Goal: Task Accomplishment & Management: Manage account settings

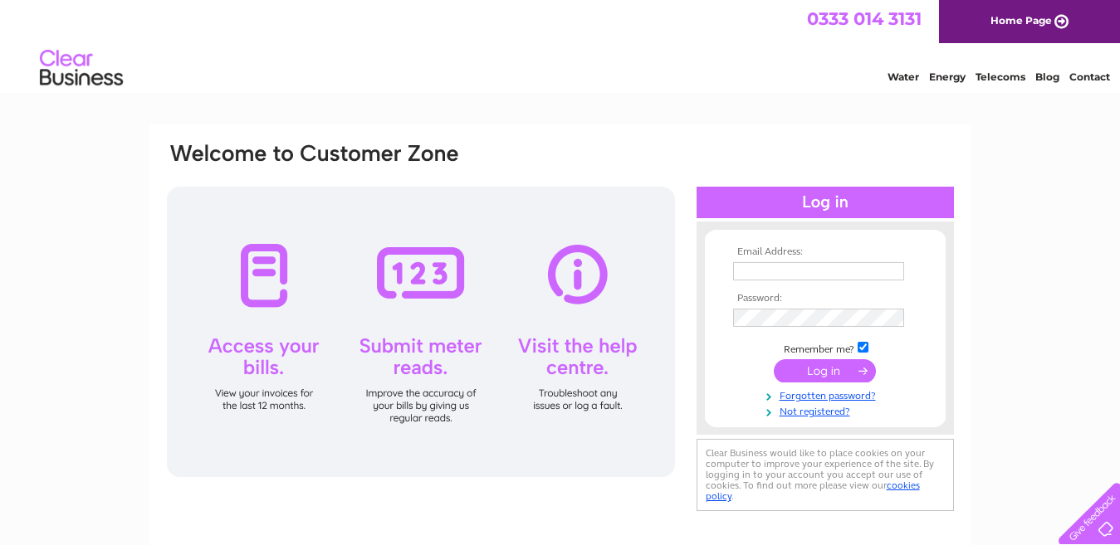
type input "info@pipelandlaundry.co.uk"
click at [834, 373] on input "submit" at bounding box center [824, 370] width 102 height 23
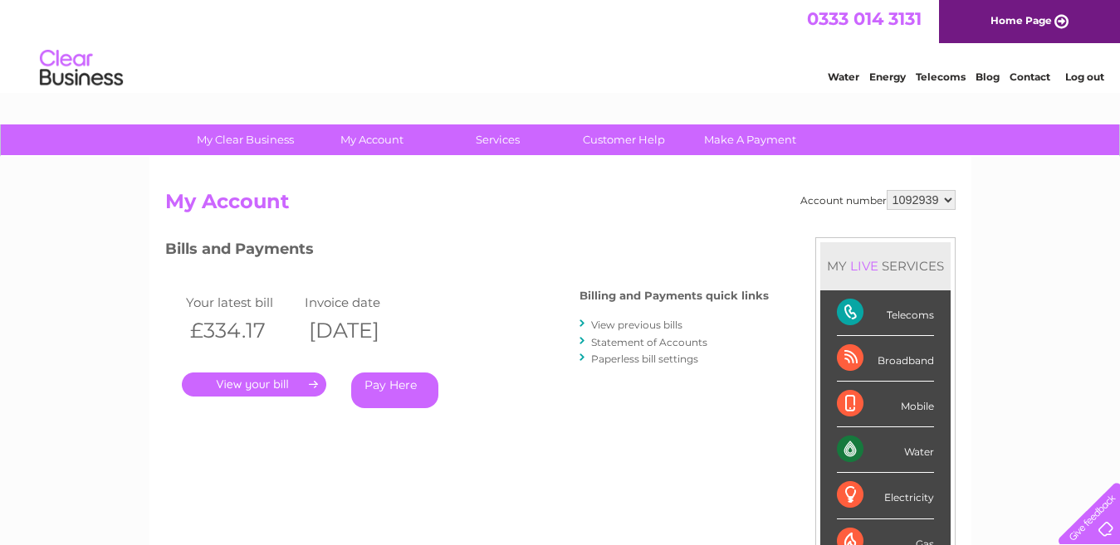
click at [237, 384] on link "." at bounding box center [254, 385] width 144 height 24
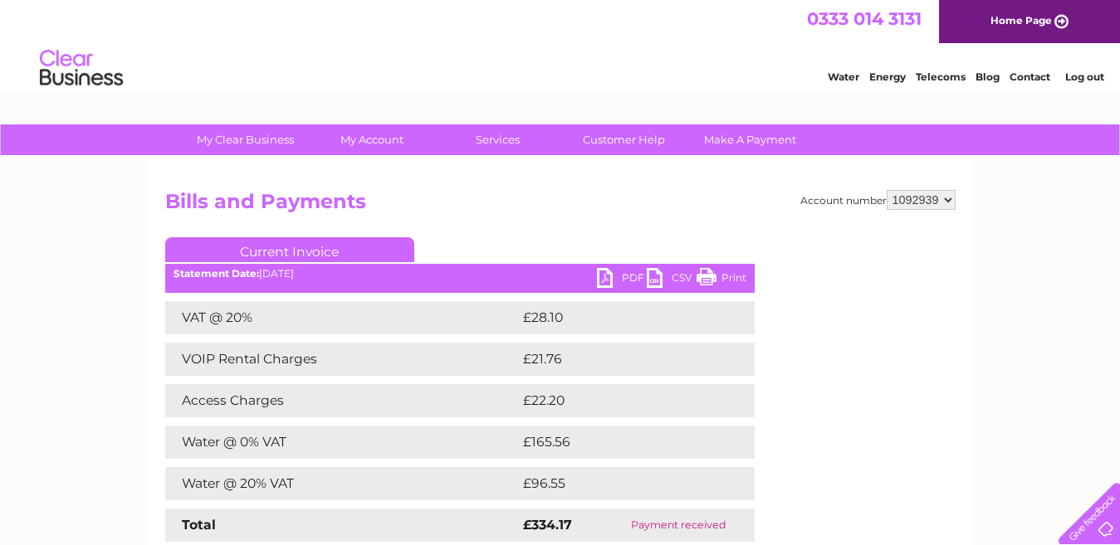
click at [622, 274] on link "PDF" at bounding box center [622, 280] width 50 height 24
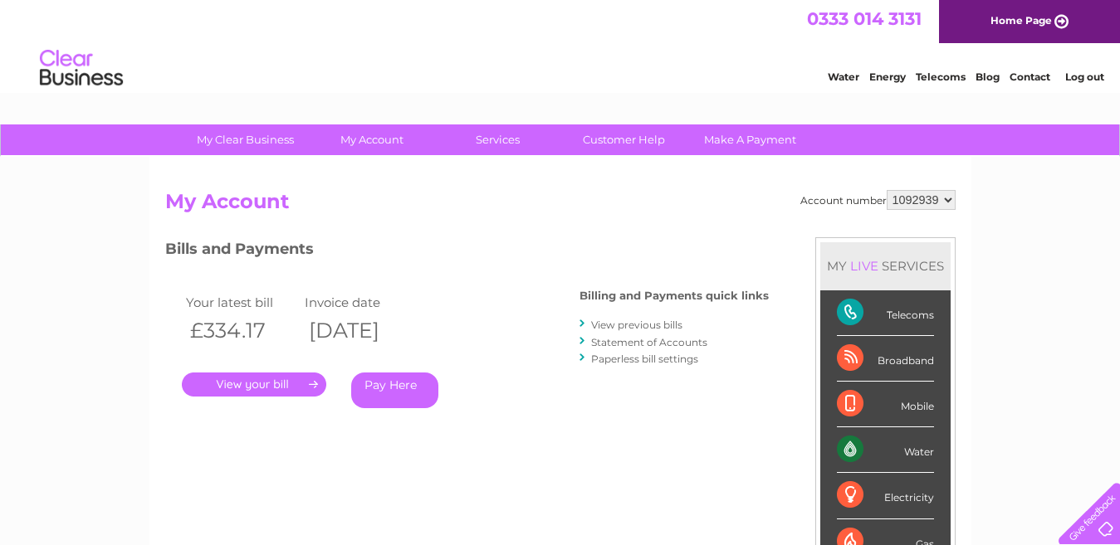
click at [648, 322] on link "View previous bills" at bounding box center [636, 325] width 91 height 12
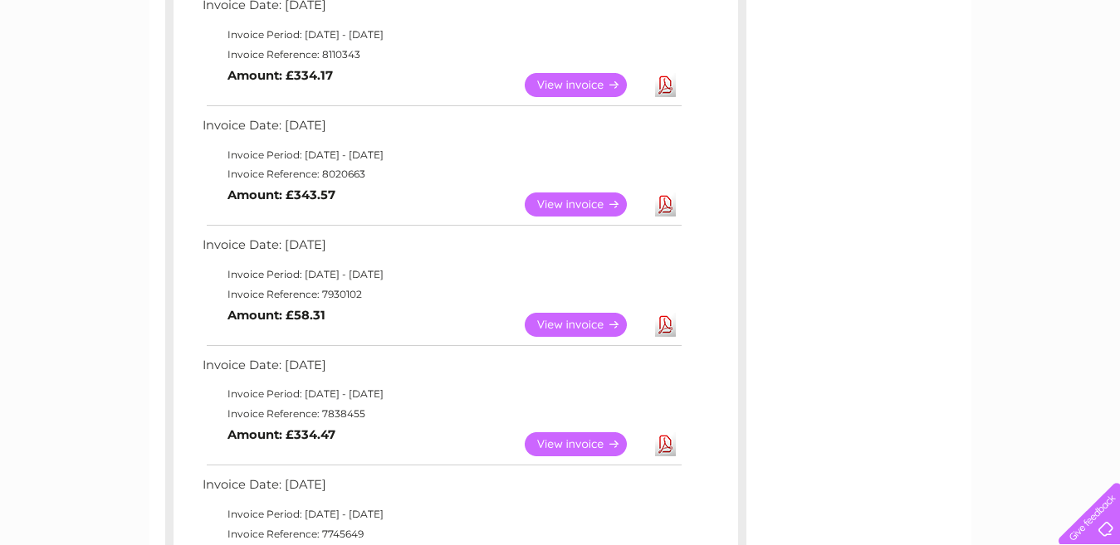
scroll to position [327, 0]
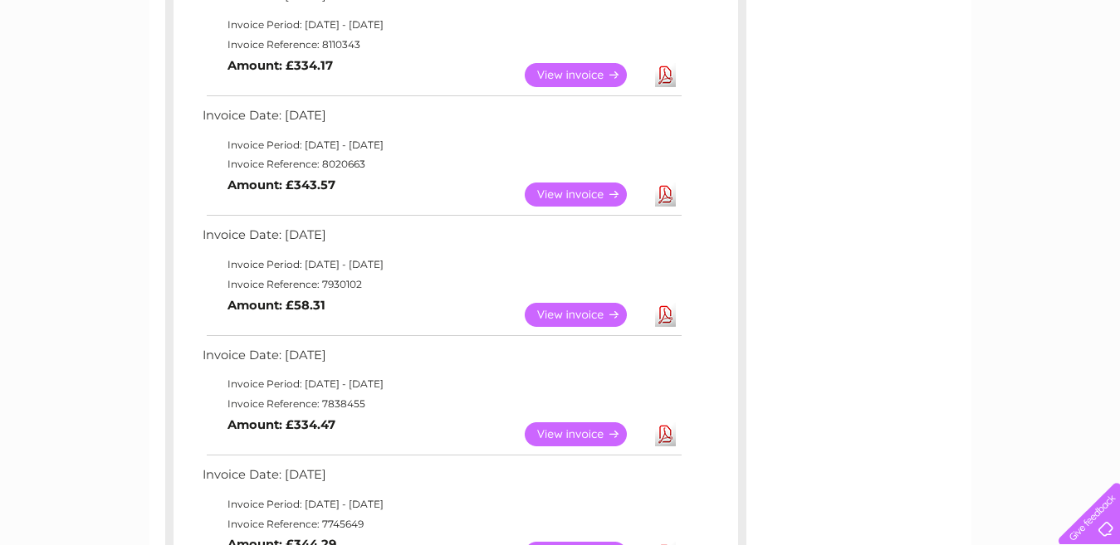
click at [571, 432] on link "View" at bounding box center [585, 434] width 122 height 24
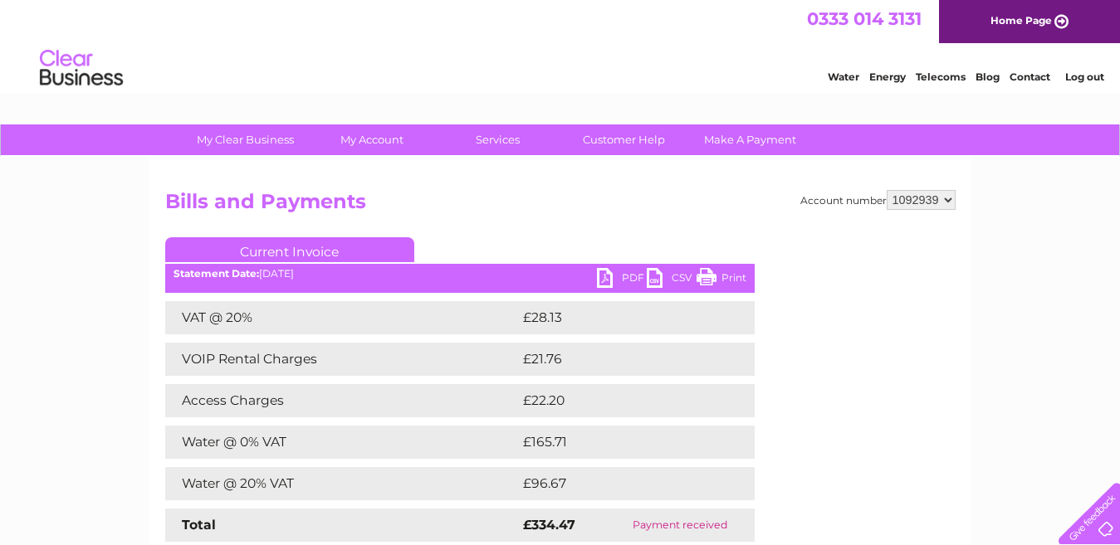
click at [622, 274] on link "PDF" at bounding box center [622, 280] width 50 height 24
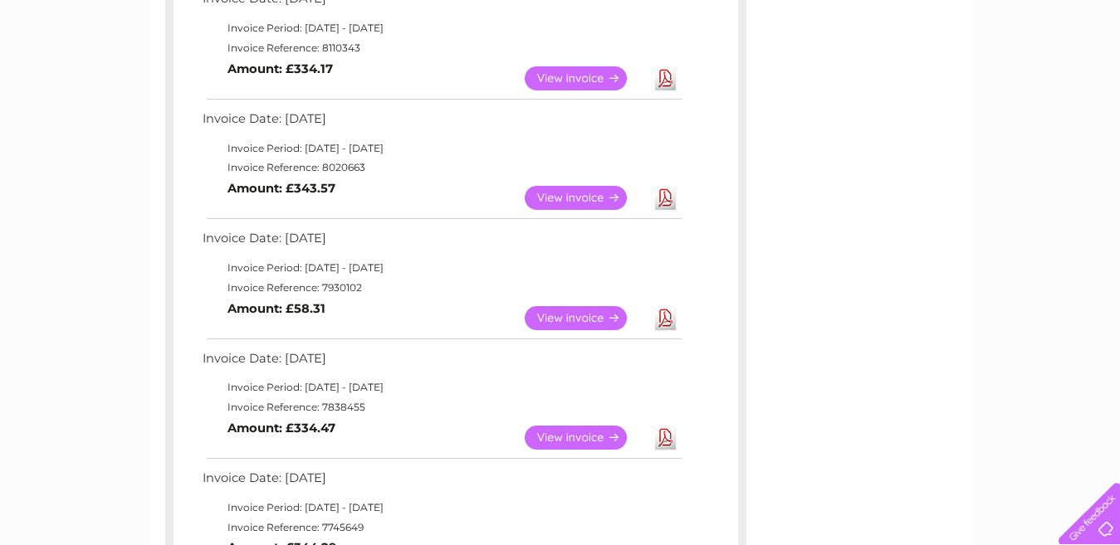
click at [570, 313] on link "View" at bounding box center [585, 318] width 122 height 24
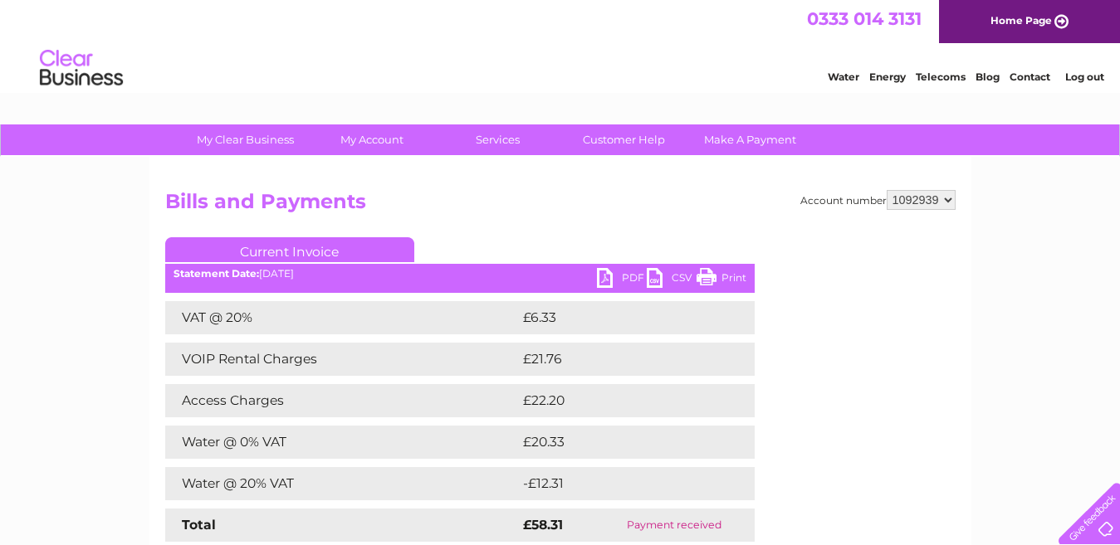
click at [613, 275] on link "PDF" at bounding box center [622, 280] width 50 height 24
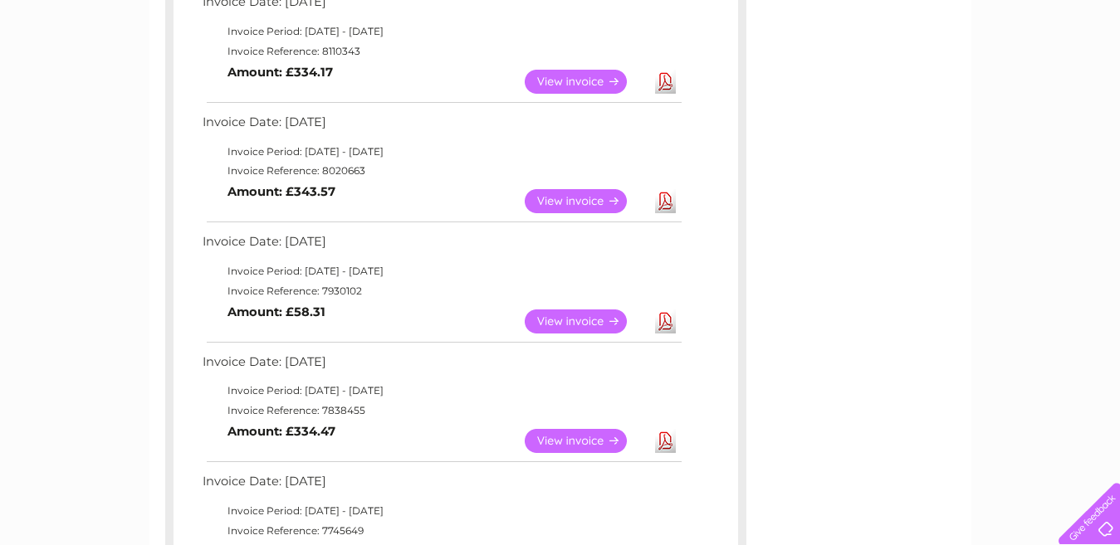
click at [666, 206] on link "Download" at bounding box center [665, 201] width 21 height 24
